Goal: Find specific page/section: Find specific page/section

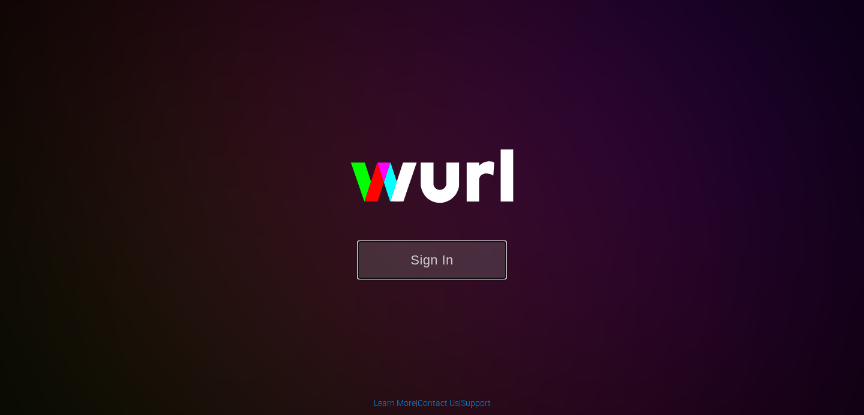
click at [419, 268] on button "Sign In" at bounding box center [432, 260] width 150 height 39
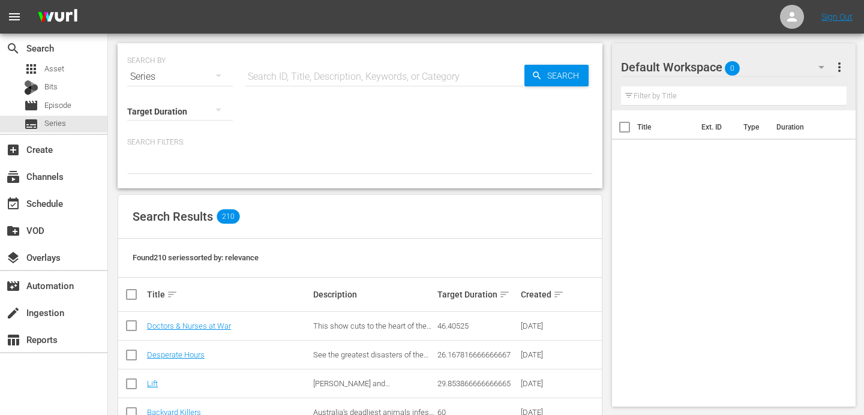
click at [355, 74] on input "text" at bounding box center [385, 76] width 280 height 29
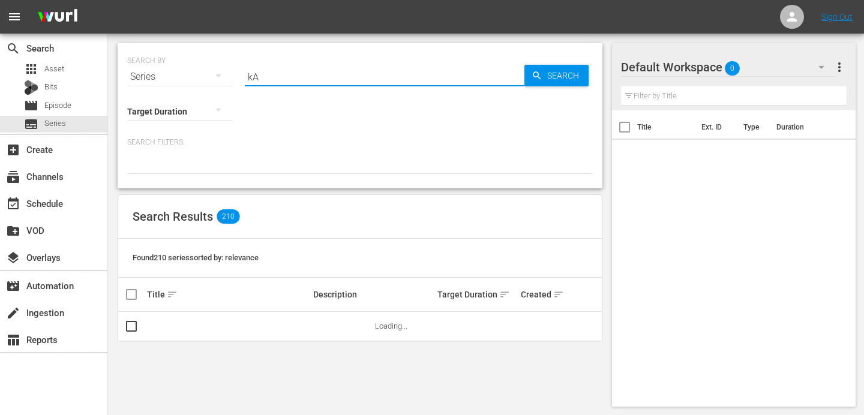
type input "k"
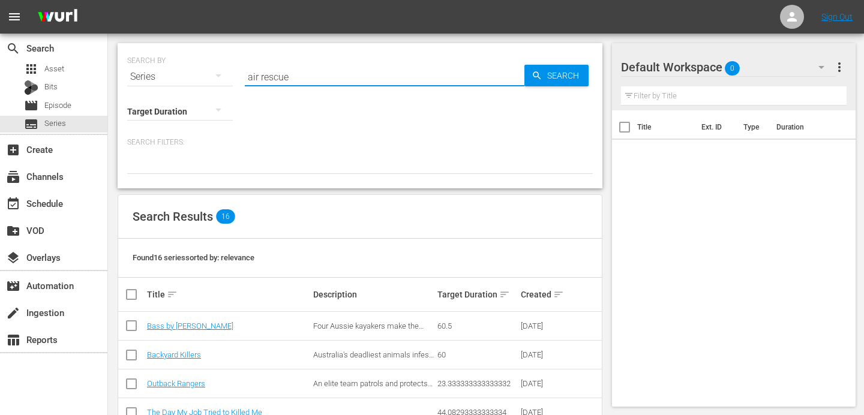
type input "air rescue"
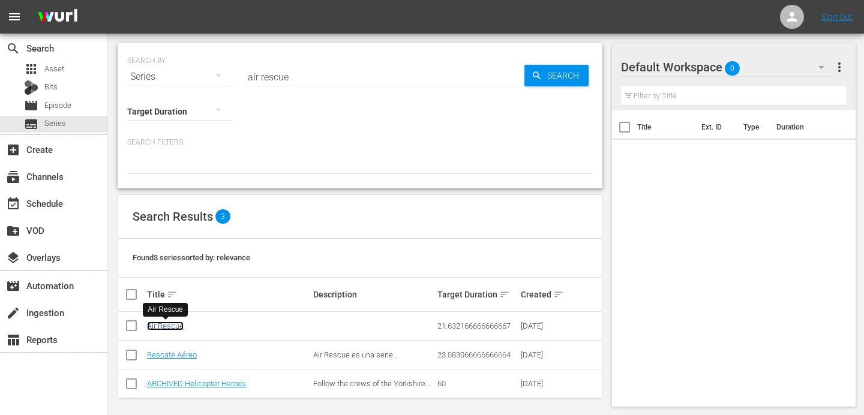
click at [162, 325] on link "Air Rescue" at bounding box center [165, 326] width 37 height 9
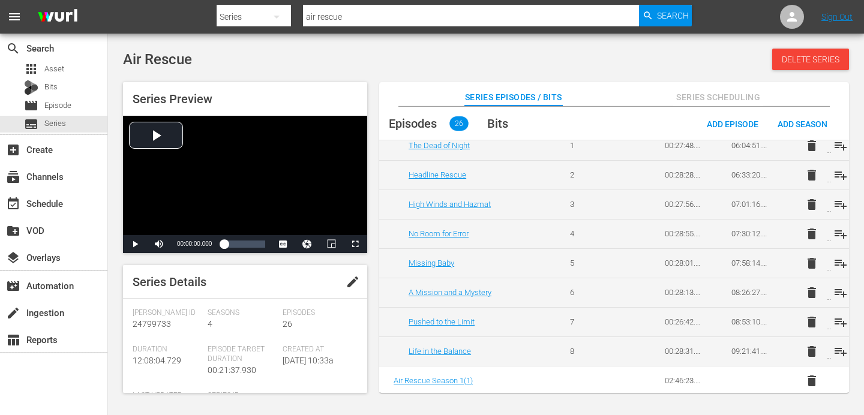
scroll to position [664, 0]
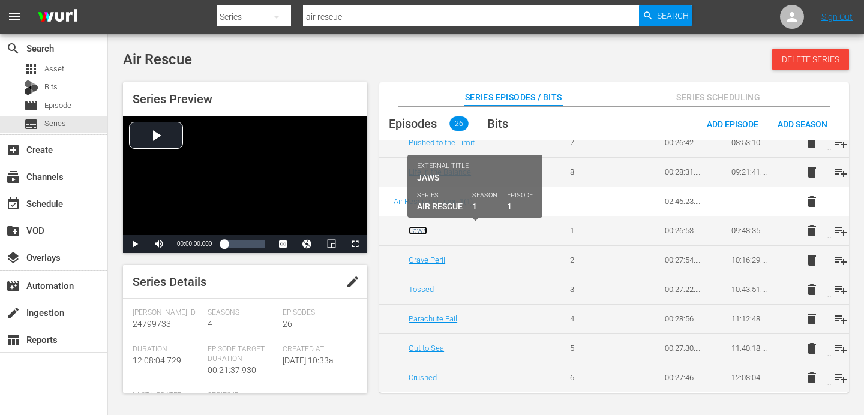
click at [419, 226] on link "Jaws" at bounding box center [418, 230] width 19 height 9
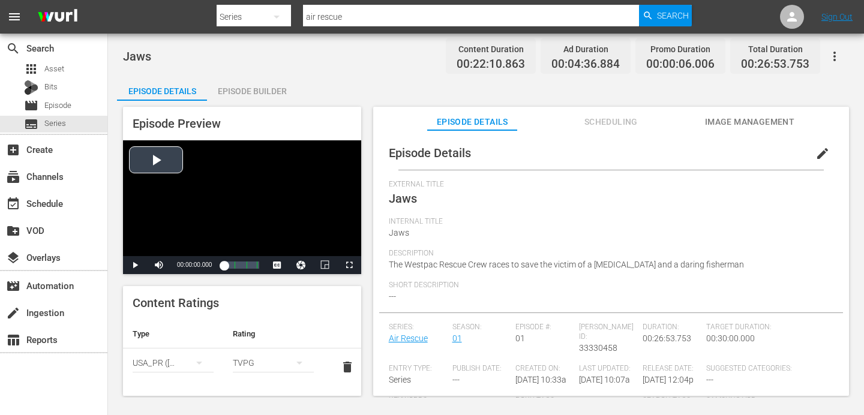
click at [152, 158] on div "Video Player" at bounding box center [242, 198] width 238 height 116
click at [349, 265] on span "Video Player" at bounding box center [349, 265] width 0 height 0
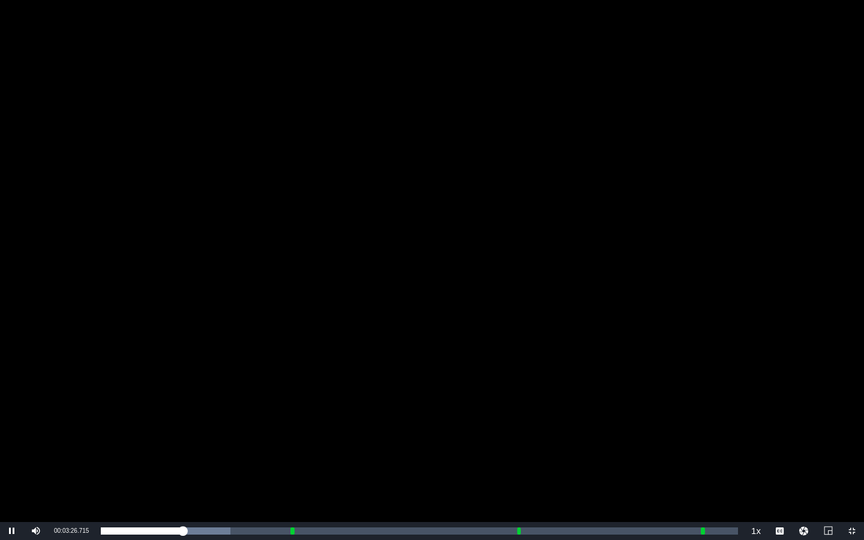
click at [791, 278] on div "Video Player" at bounding box center [432, 261] width 864 height 522
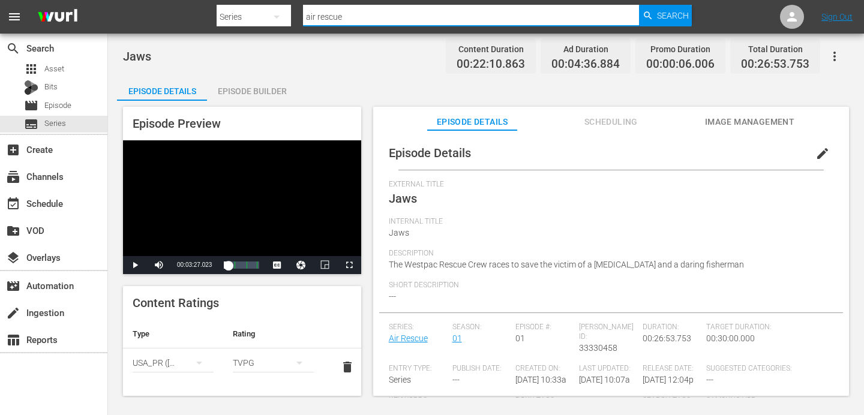
drag, startPoint x: 347, startPoint y: 19, endPoint x: 294, endPoint y: 18, distance: 53.4
click at [294, 18] on div "Search By Series Search ID, Title, Description, Keywords, or Category air rescu…" at bounding box center [454, 16] width 475 height 29
type input "Borderforce USA"
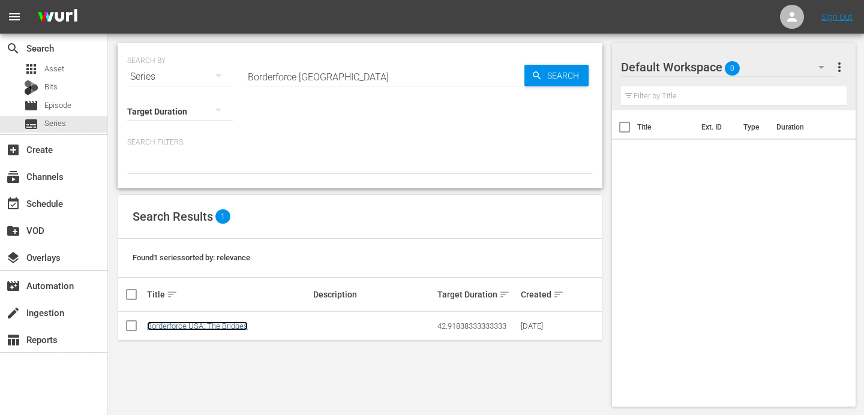
click at [191, 327] on link "Borderforce USA: The Bridges" at bounding box center [197, 326] width 101 height 9
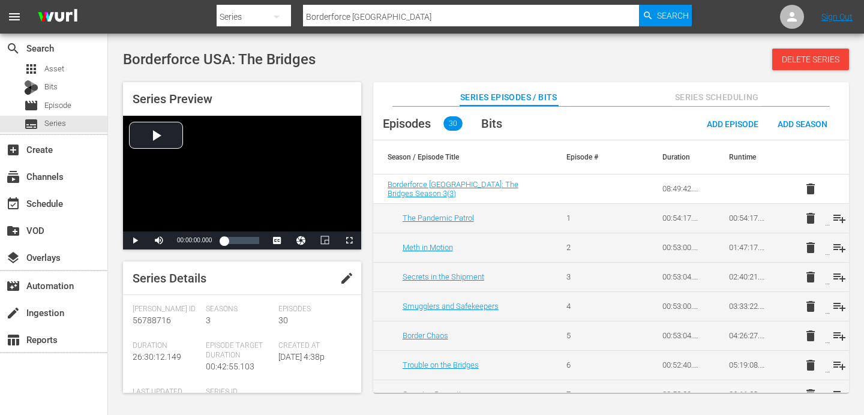
click at [406, 50] on div "Borderforce USA: The Bridges Delete Series" at bounding box center [486, 60] width 726 height 22
click at [90, 50] on div "search Search" at bounding box center [53, 47] width 107 height 24
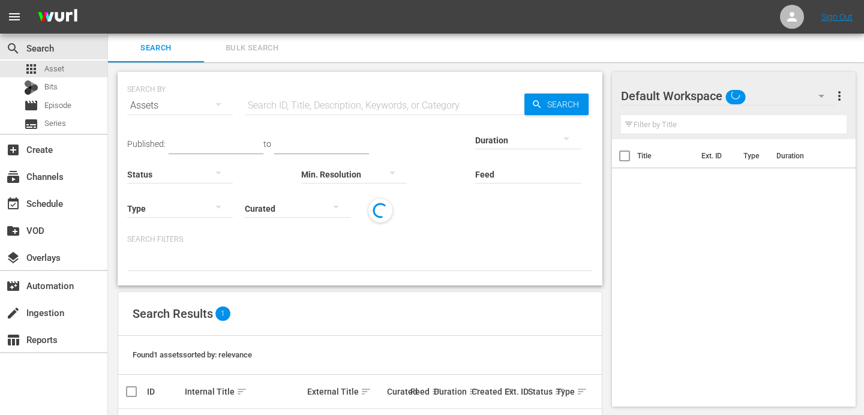
click at [546, 55] on div "Search Bulk Search" at bounding box center [486, 48] width 756 height 29
click at [587, 37] on div "Search Bulk Search" at bounding box center [486, 48] width 756 height 29
click at [532, 252] on div at bounding box center [360, 261] width 466 height 20
